Goal: Transaction & Acquisition: Purchase product/service

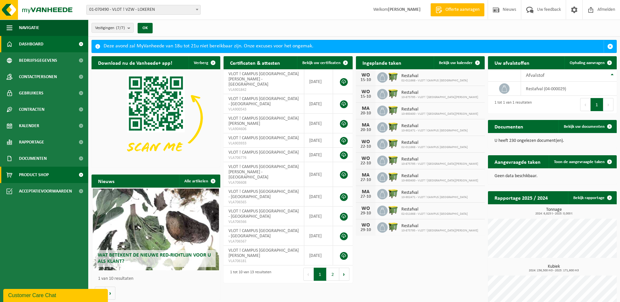
click at [30, 174] on span "Product Shop" at bounding box center [34, 175] width 30 height 16
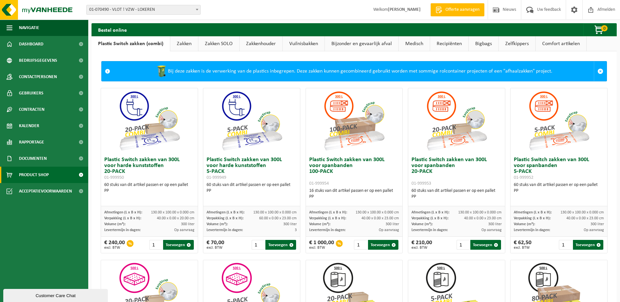
click at [459, 7] on span "Offerte aanvragen" at bounding box center [462, 10] width 37 height 7
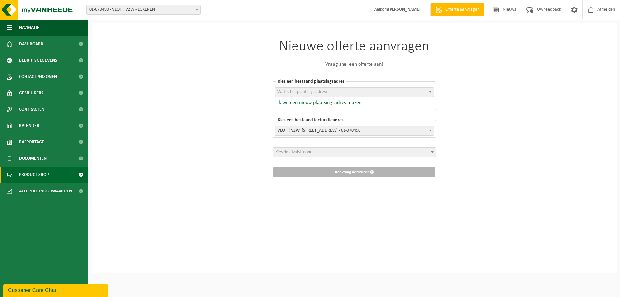
click at [40, 170] on span "Product Shop" at bounding box center [34, 175] width 30 height 16
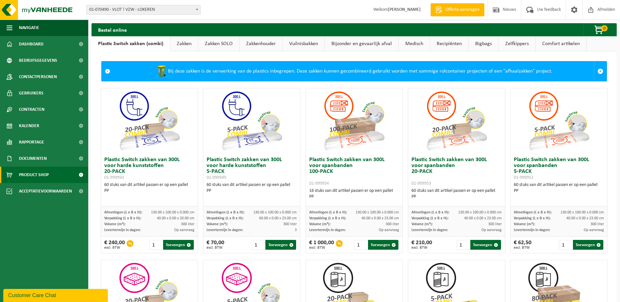
click at [305, 41] on link "Vuilnisbakken" at bounding box center [304, 43] width 42 height 15
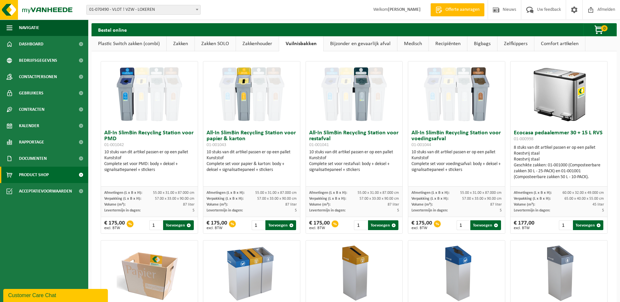
click at [370, 40] on link "Bijzonder en gevaarlijk afval" at bounding box center [360, 43] width 74 height 15
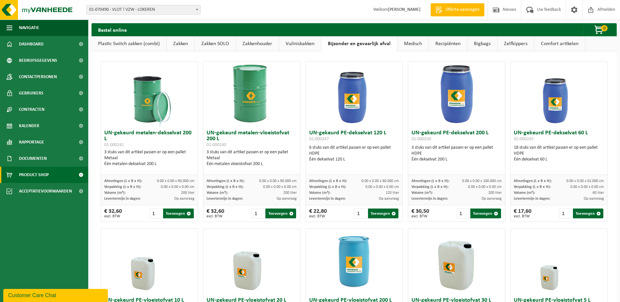
click at [449, 44] on link "Recipiënten" at bounding box center [448, 43] width 38 height 15
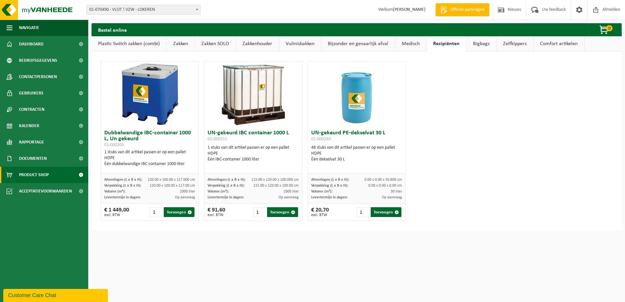
click at [556, 42] on link "Comfort artikelen" at bounding box center [558, 43] width 51 height 15
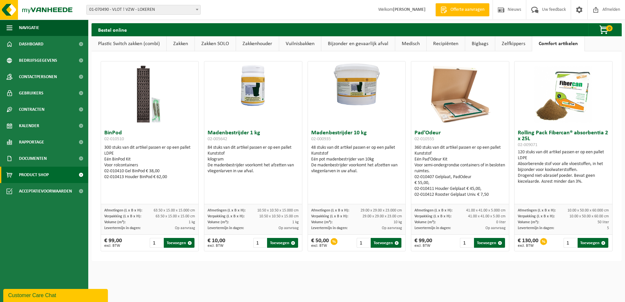
click at [220, 42] on link "Zakken SOLO" at bounding box center [215, 43] width 41 height 15
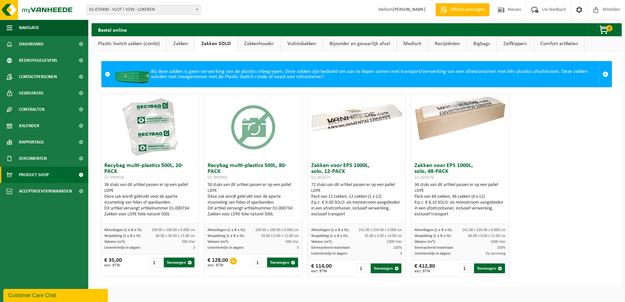
click at [183, 41] on link "Zakken" at bounding box center [181, 43] width 28 height 15
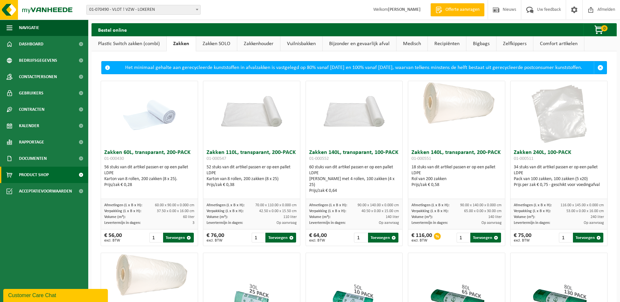
click at [134, 42] on link "Plastic Switch zakken (combi)" at bounding box center [128, 43] width 75 height 15
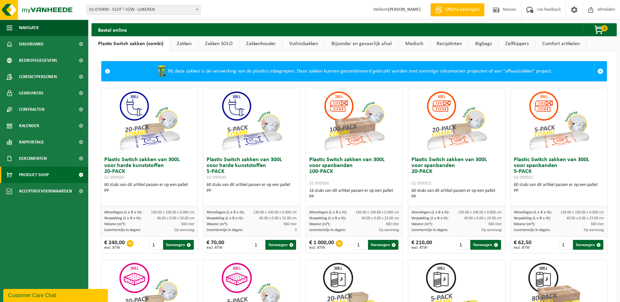
click at [445, 43] on link "Recipiënten" at bounding box center [449, 43] width 38 height 15
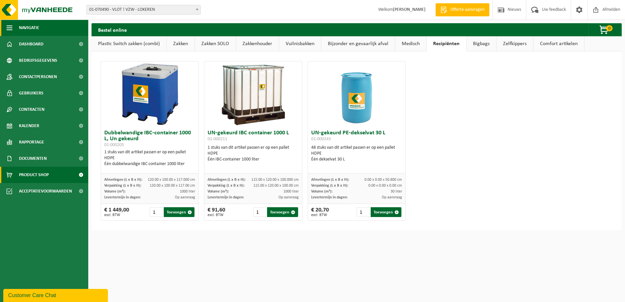
click at [38, 25] on span "Navigatie" at bounding box center [29, 28] width 20 height 16
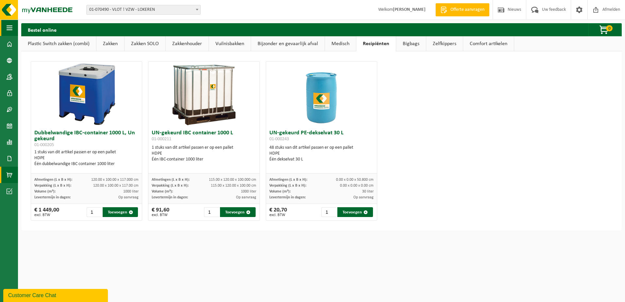
click at [9, 27] on span "button" at bounding box center [10, 28] width 6 height 16
